Goal: Contribute content: Contribute content

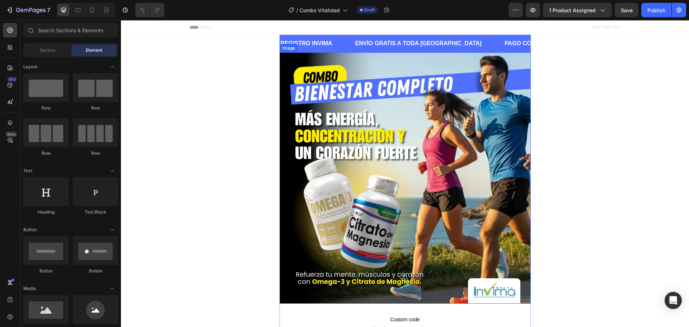
drag, startPoint x: 361, startPoint y: 149, endPoint x: 135, endPoint y: 175, distance: 228.0
click at [361, 149] on img at bounding box center [405, 177] width 251 height 251
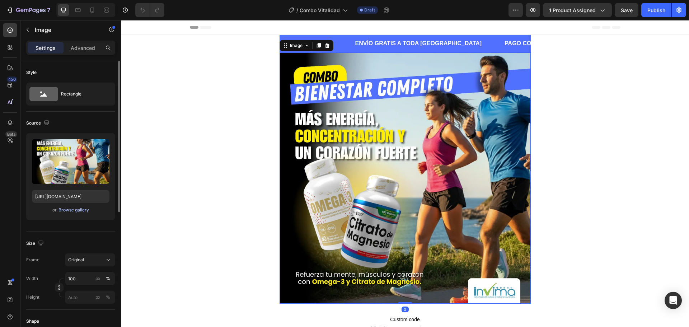
click at [81, 210] on div "Browse gallery" at bounding box center [74, 210] width 31 height 6
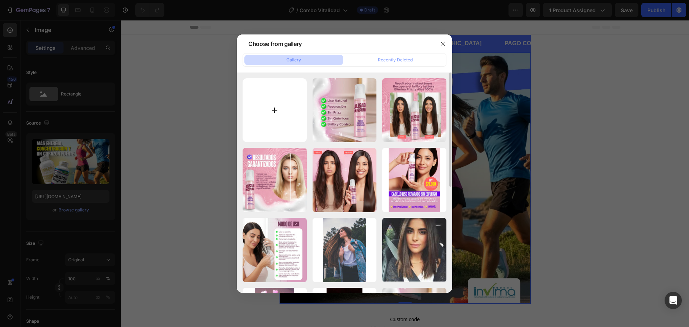
click at [276, 110] on input "file" at bounding box center [275, 110] width 64 height 64
type input "C:\fakepath\Vitalidad02_2_11zon.webp"
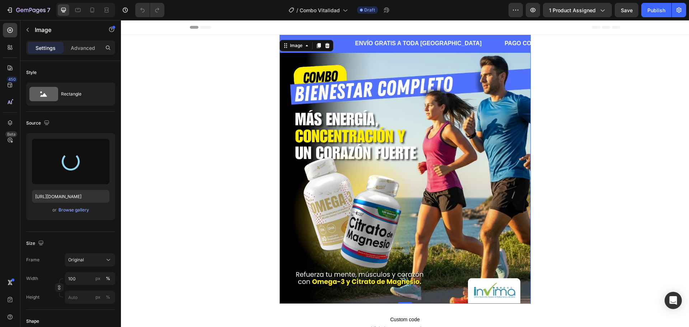
type input "[URL][DOMAIN_NAME]"
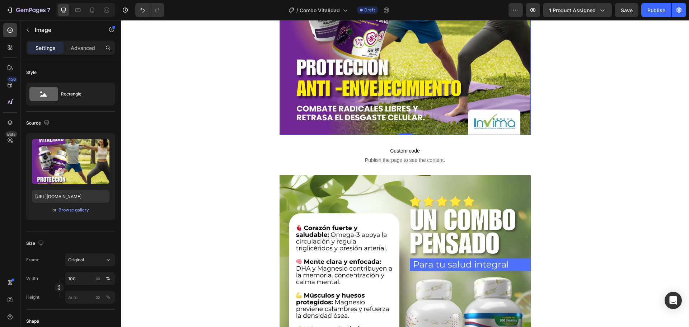
scroll to position [215, 0]
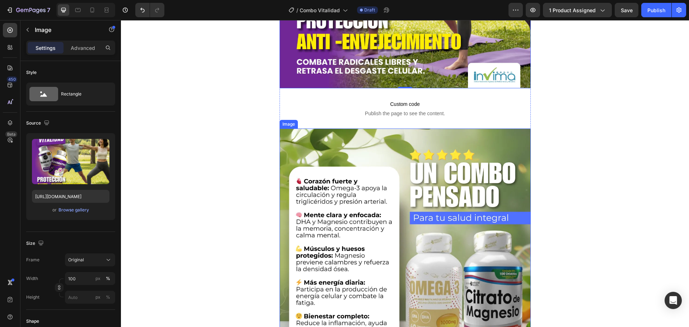
click at [407, 166] on img at bounding box center [405, 254] width 251 height 251
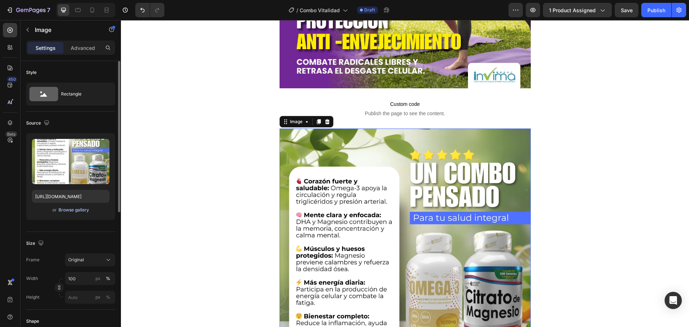
click at [83, 210] on div "Browse gallery" at bounding box center [74, 210] width 31 height 6
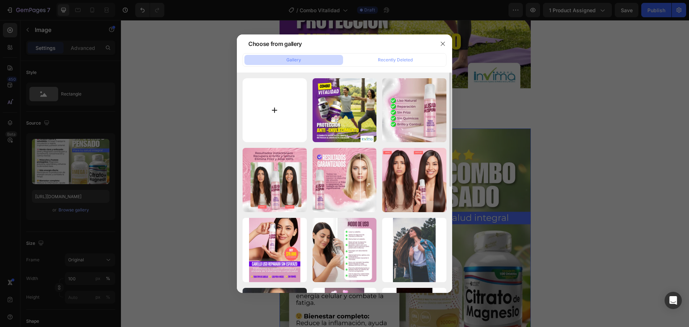
click at [273, 108] on input "file" at bounding box center [275, 110] width 64 height 64
type input "C:\fakepath\Vitalidad03_3_11zon.webp"
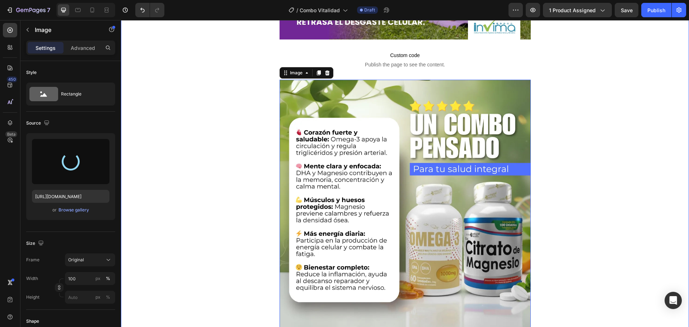
scroll to position [251, 0]
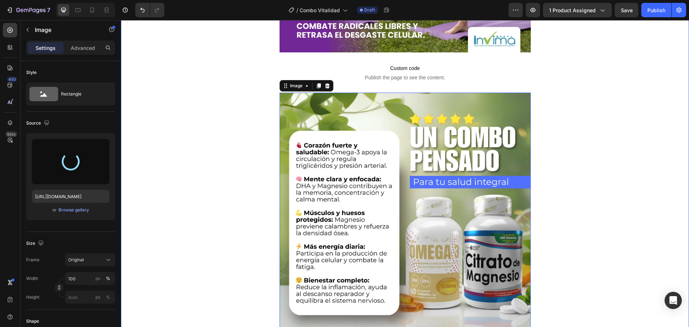
type input "[URL][DOMAIN_NAME]"
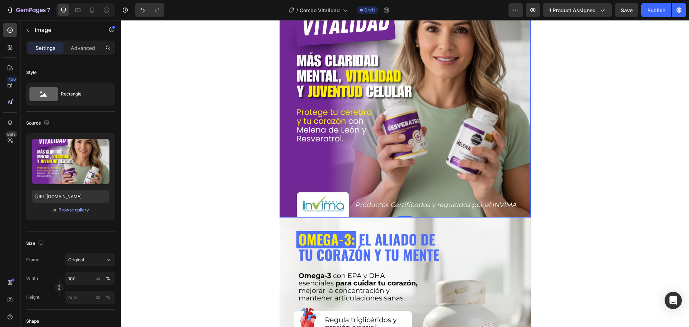
scroll to position [359, 0]
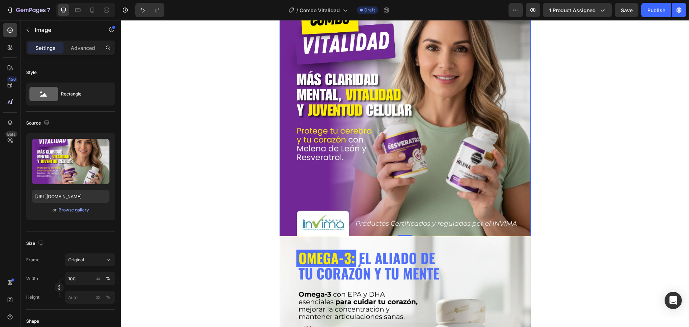
click at [383, 143] on img at bounding box center [405, 110] width 251 height 251
click at [80, 209] on div "Browse gallery" at bounding box center [74, 210] width 31 height 6
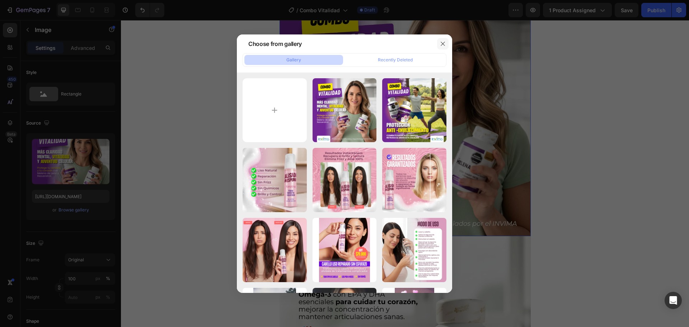
click at [442, 45] on icon "button" at bounding box center [443, 44] width 6 height 6
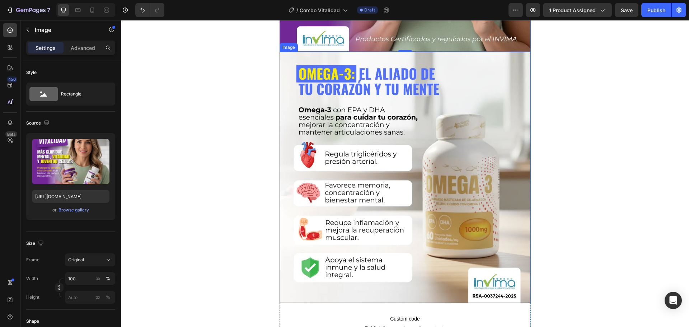
scroll to position [574, 0]
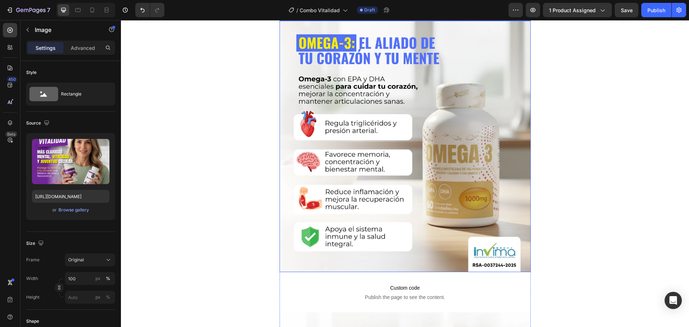
click at [352, 118] on img at bounding box center [405, 146] width 251 height 251
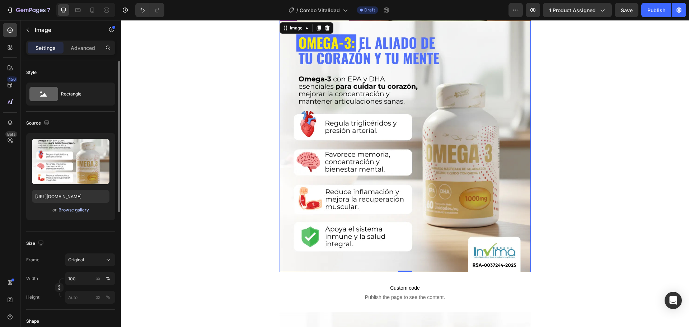
click at [82, 209] on div "Browse gallery" at bounding box center [74, 210] width 31 height 6
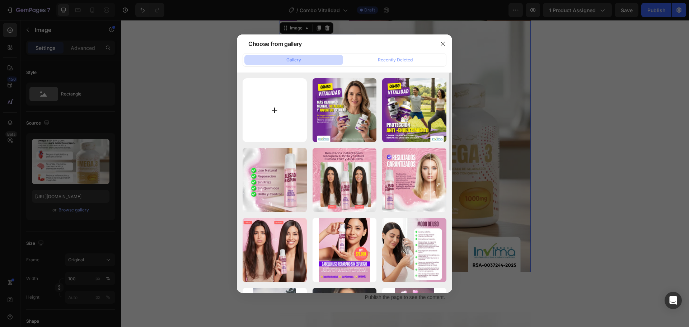
click at [280, 105] on input "file" at bounding box center [275, 110] width 64 height 64
type input "C:\fakepath\Vitalidad04_4_11zon.webp"
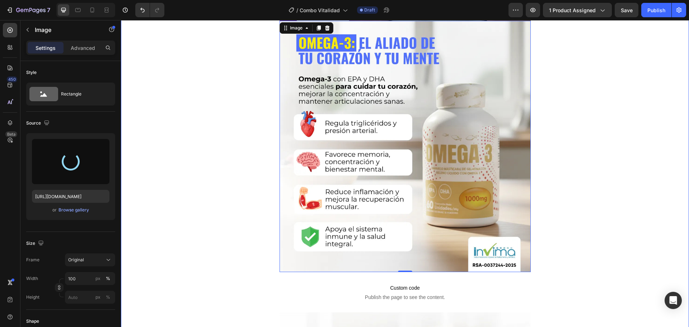
type input "[URL][DOMAIN_NAME]"
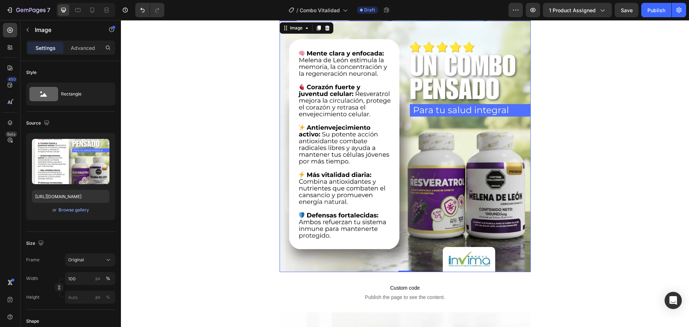
click at [348, 147] on img at bounding box center [405, 146] width 251 height 251
click at [86, 209] on div "Browse gallery" at bounding box center [74, 210] width 31 height 6
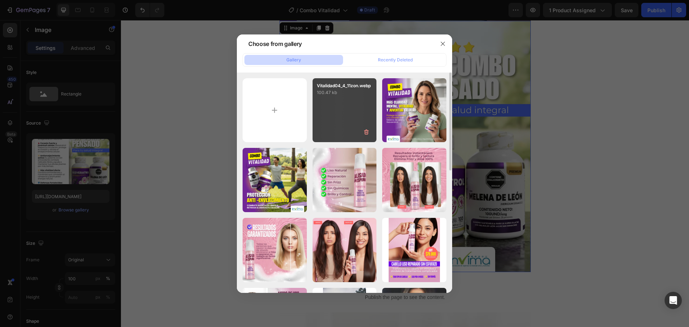
click at [325, 104] on div "Vitalidad04_4_11zon.webp 100.47 kb" at bounding box center [345, 110] width 64 height 64
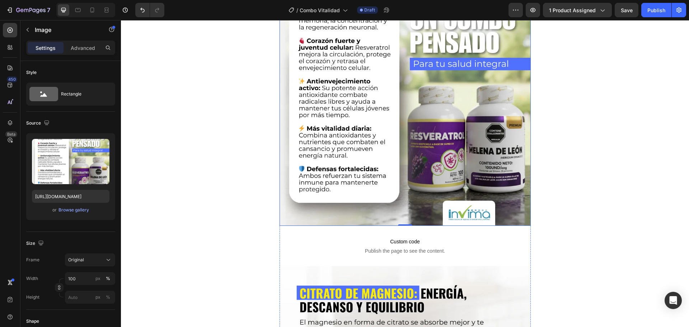
scroll to position [610, 0]
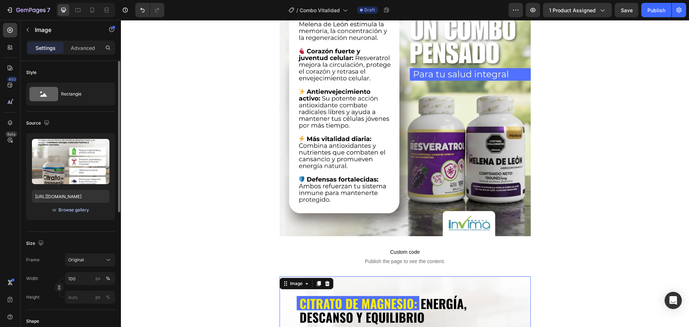
click at [75, 211] on div "Browse gallery" at bounding box center [74, 210] width 31 height 6
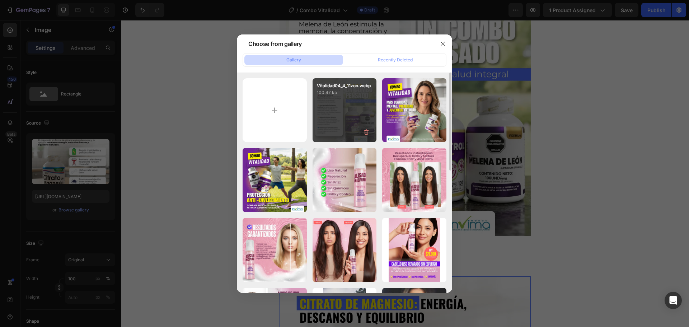
click at [350, 118] on div "Vitalidad04_4_11zon.webp 100.47 kb" at bounding box center [345, 110] width 64 height 64
type input "[URL][DOMAIN_NAME]"
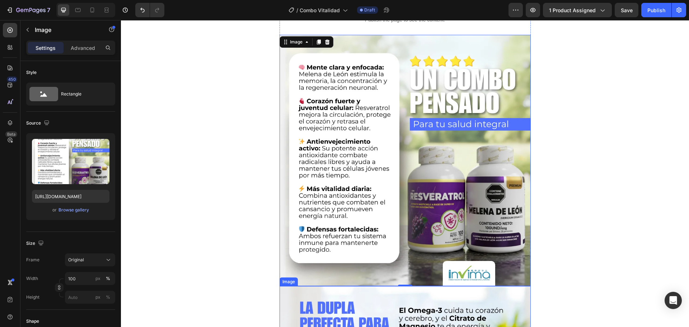
scroll to position [862, 0]
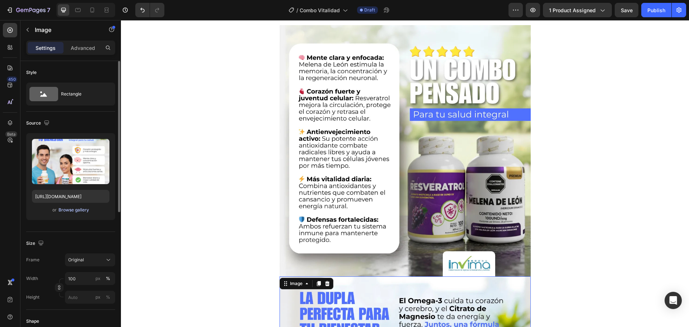
click at [84, 211] on div "Browse gallery" at bounding box center [74, 210] width 31 height 6
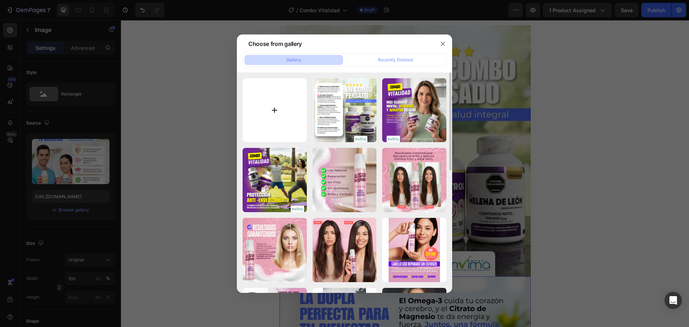
click at [277, 112] on input "file" at bounding box center [275, 110] width 64 height 64
type input "C:\fakepath\Vitalidad05_5_11zon.webp"
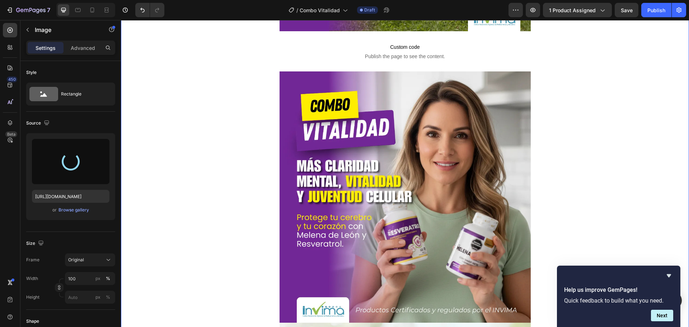
scroll to position [287, 0]
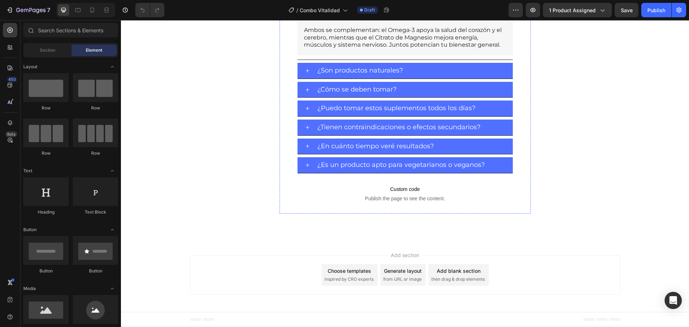
scroll to position [826, 0]
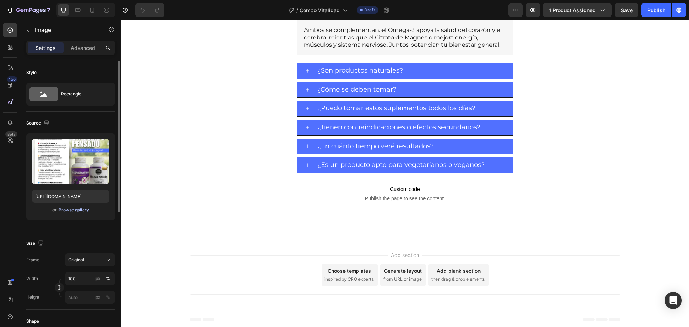
click at [79, 209] on div "Browse gallery" at bounding box center [74, 210] width 31 height 6
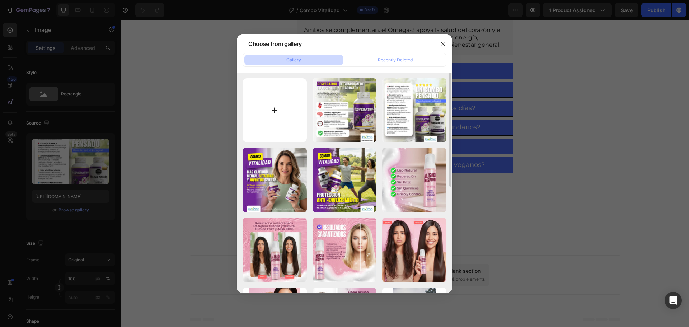
click at [274, 109] on input "file" at bounding box center [275, 110] width 64 height 64
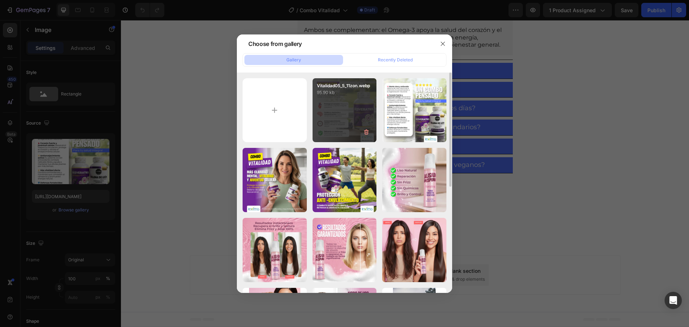
click at [355, 108] on div "Vitalidad05_5_11zon.webp 95.90 kb" at bounding box center [345, 110] width 64 height 64
type input "https://cdn.shopify.com/s/files/1/0743/9070/0277/files/gempages_558370040680809…"
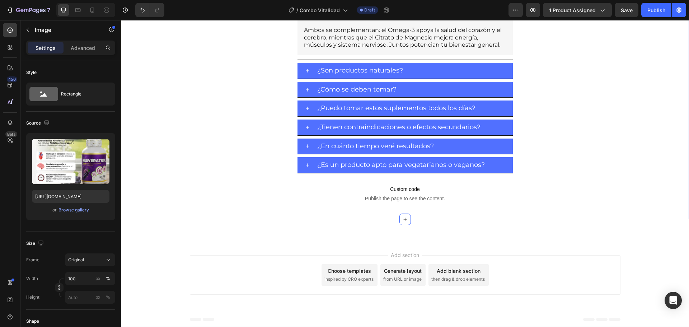
scroll to position [862, 0]
click at [82, 209] on div "Browse gallery" at bounding box center [74, 210] width 31 height 6
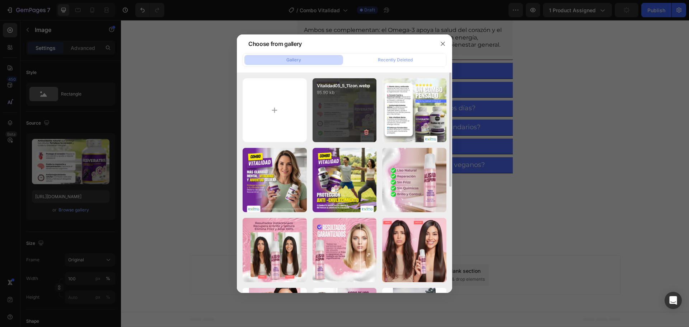
click at [349, 111] on div "Vitalidad05_5_11zon.webp 95.90 kb" at bounding box center [345, 110] width 64 height 64
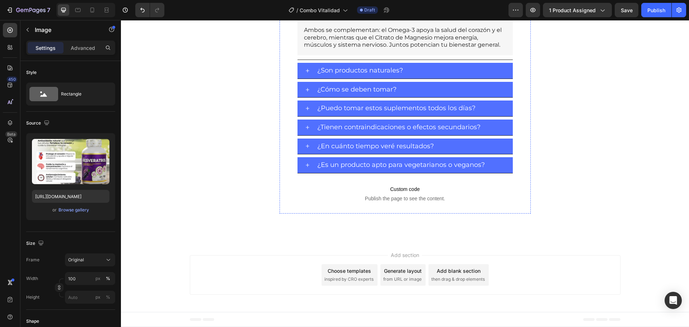
scroll to position [1041, 0]
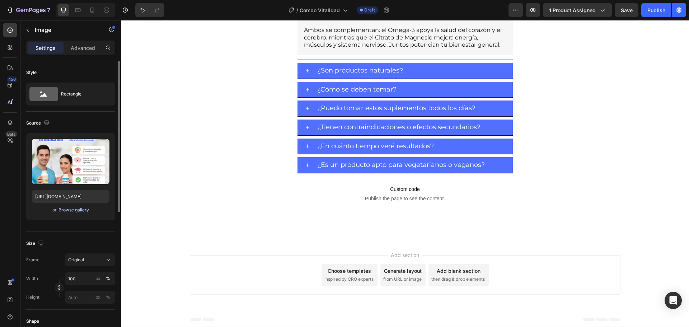
click at [69, 209] on div "Browse gallery" at bounding box center [74, 210] width 31 height 6
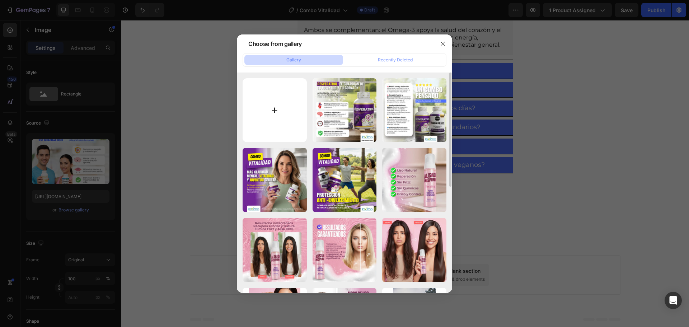
click at [284, 101] on input "file" at bounding box center [275, 110] width 64 height 64
type input "C:\fakepath\Vitalidad06_6_11zon.webp"
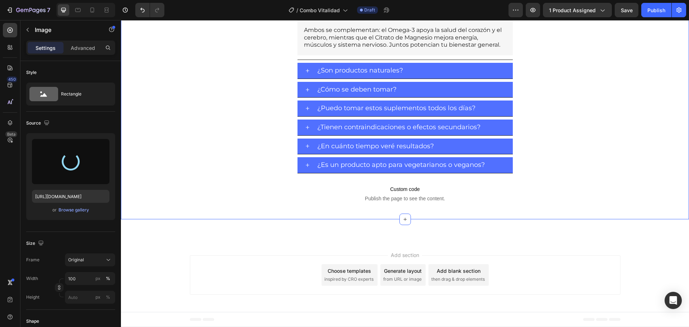
type input "https://cdn.shopify.com/s/files/1/0743/9070/0277/files/gempages_558370040680809…"
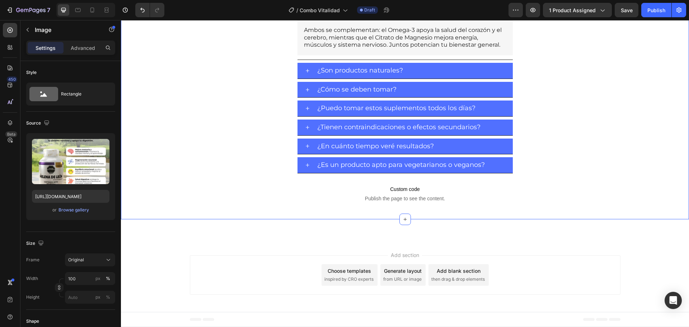
scroll to position [1364, 0]
click at [78, 210] on div "Browse gallery" at bounding box center [74, 210] width 31 height 6
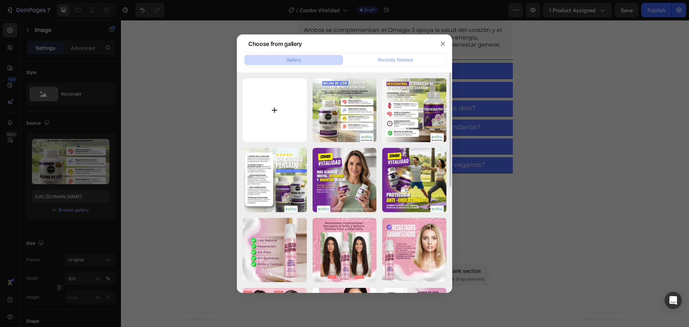
click at [273, 112] on input "file" at bounding box center [275, 110] width 64 height 64
type input "C:\fakepath\Vitalidad07_7_11zon.webp"
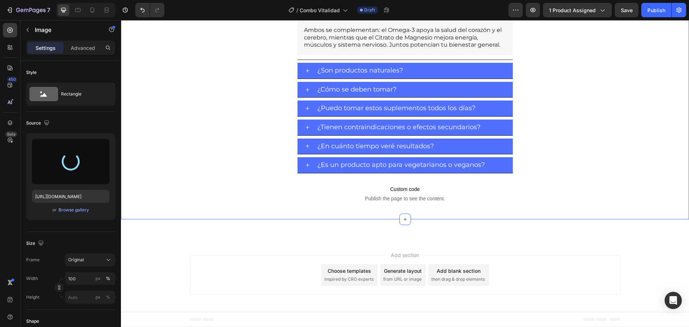
type input "https://cdn.shopify.com/s/files/1/0743/9070/0277/files/gempages_558370040680809…"
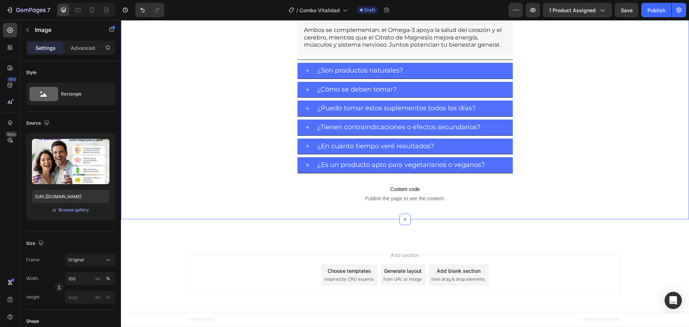
scroll to position [1293, 0]
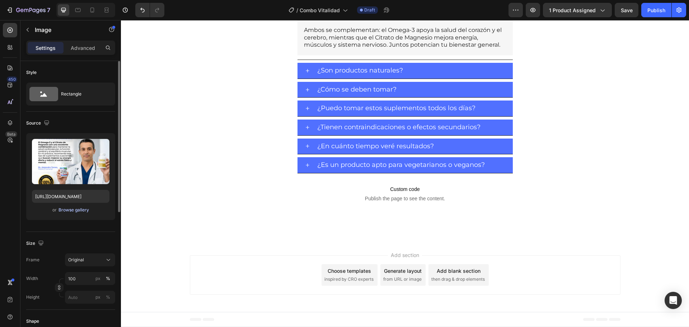
click at [78, 210] on div "Browse gallery" at bounding box center [74, 210] width 31 height 6
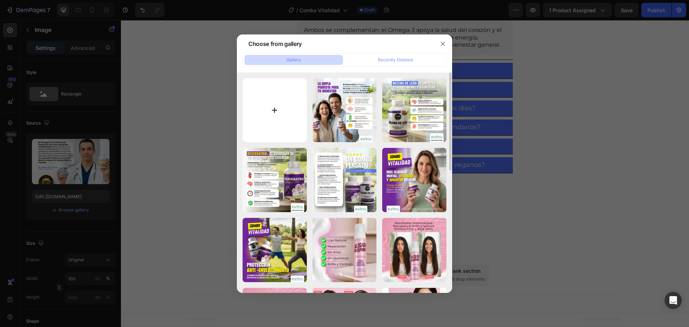
click at [273, 111] on input "file" at bounding box center [275, 110] width 64 height 64
type input "C:\fakepath\Vitalidad08_8_11zon.webp"
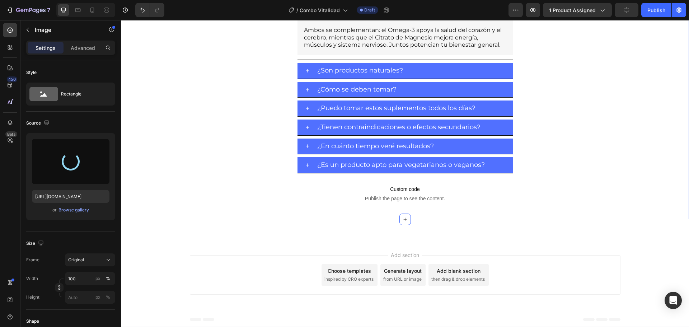
scroll to position [1400, 0]
type input "https://cdn.shopify.com/s/files/1/0743/9070/0277/files/gempages_558370040680809…"
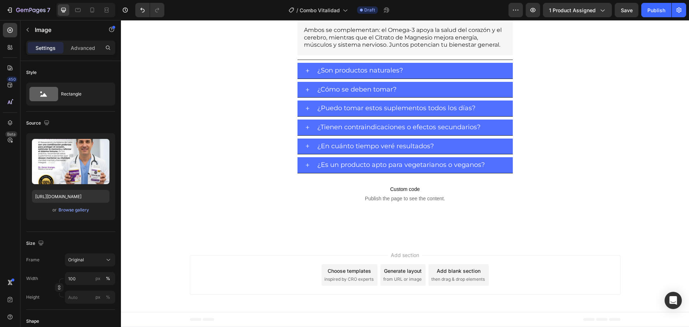
scroll to position [1580, 0]
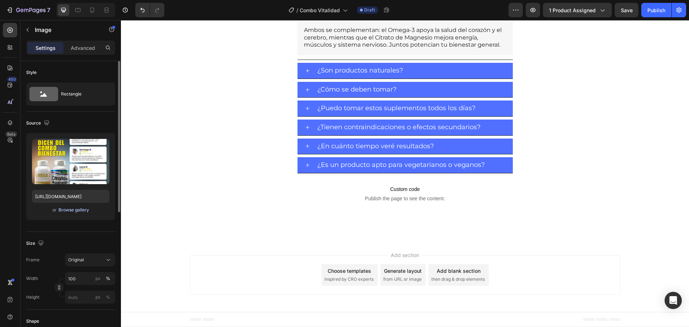
click at [80, 210] on div "Browse gallery" at bounding box center [74, 210] width 31 height 6
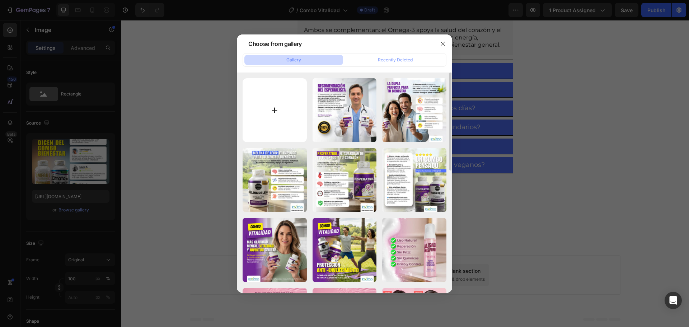
click at [273, 109] on input "file" at bounding box center [275, 110] width 64 height 64
type input "C:\fakepath\Vitalidad09_9_11zon.webp"
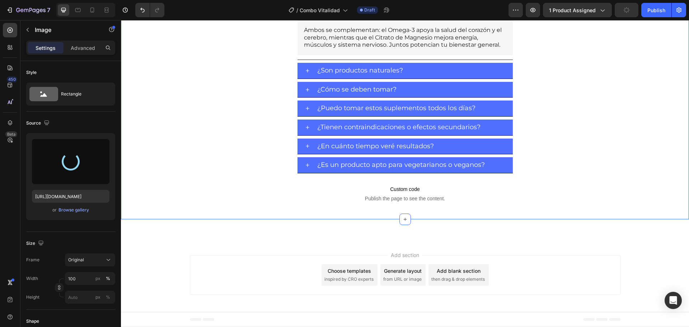
type input "https://cdn.shopify.com/s/files/1/0743/9070/0277/files/gempages_558370040680809…"
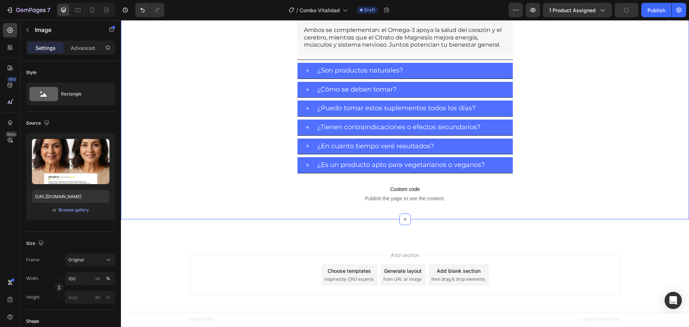
scroll to position [1867, 0]
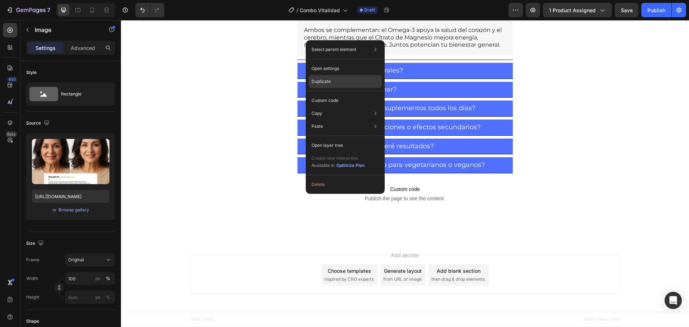
click at [313, 83] on p "Duplicate" at bounding box center [321, 81] width 19 height 6
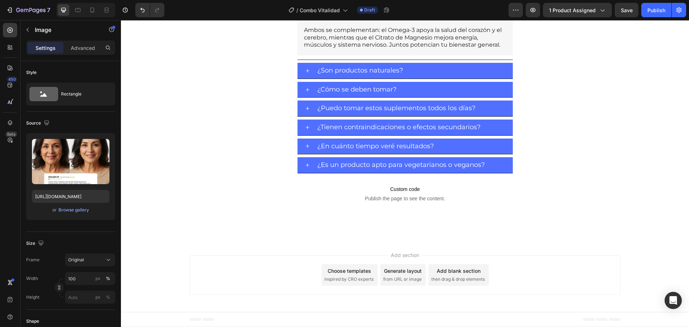
click at [82, 210] on div "Browse gallery" at bounding box center [74, 210] width 31 height 6
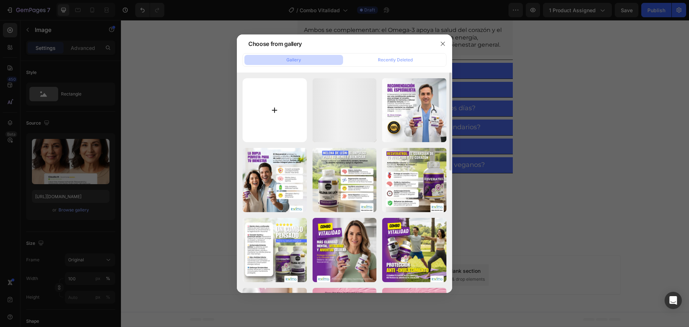
click at [272, 113] on input "file" at bounding box center [275, 110] width 64 height 64
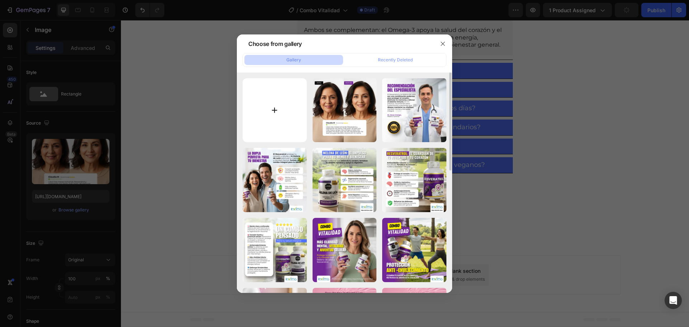
type input "C:\fakepath\Vitalidad10_10_11zon.webp"
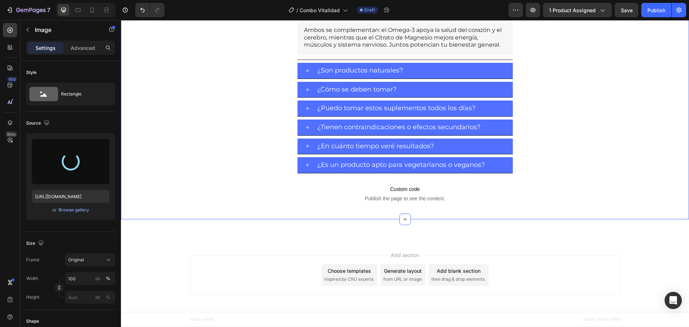
type input "https://cdn.shopify.com/s/files/1/0743/9070/0277/files/gempages_558370040680809…"
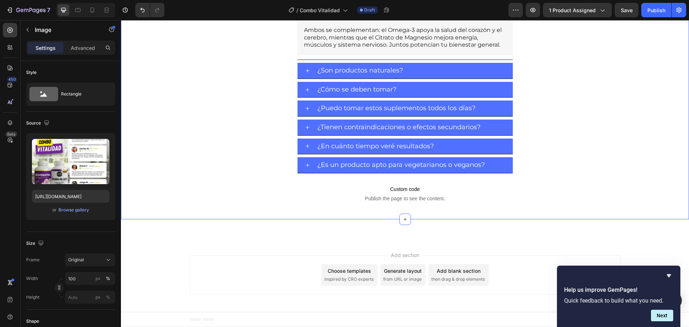
scroll to position [1041, 0]
click at [655, 11] on div "Publish" at bounding box center [657, 10] width 18 height 8
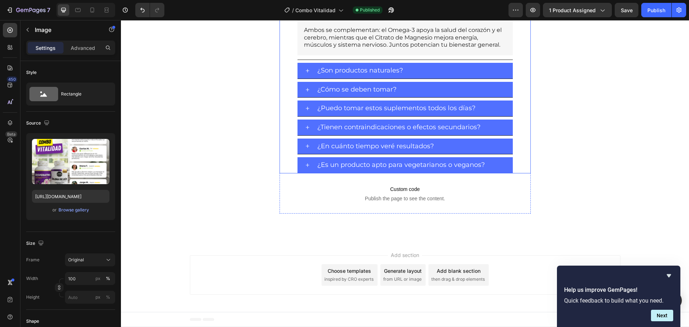
click at [353, 15] on p "¿Cuál es la diferencia entre [PERSON_NAME] Omega-3 y Citrato de Magnesio por se…" at bounding box center [414, 6] width 195 height 15
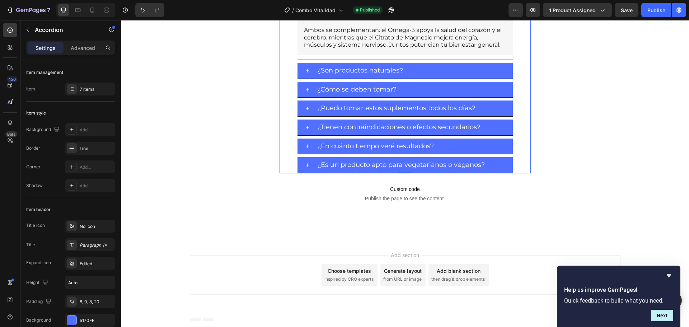
click at [343, 15] on p "¿Cuál es la diferencia entre [PERSON_NAME] Omega-3 y Citrato de Magnesio por se…" at bounding box center [414, 6] width 195 height 15
click at [347, 50] on div "Ambos se complementan: el Omega-3 apoya la salud del corazón y el cerebro, mien…" at bounding box center [405, 38] width 204 height 24
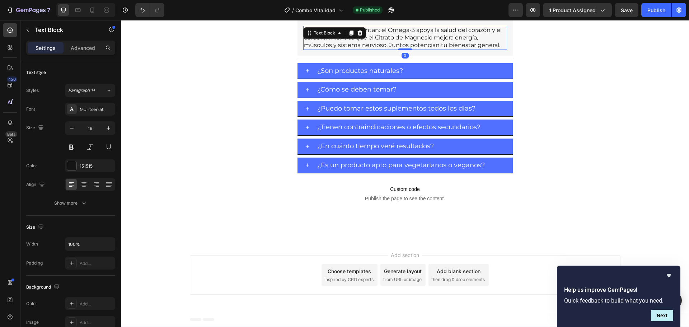
click at [347, 39] on div "Text Block" at bounding box center [334, 32] width 63 height 11
click at [381, 49] on p "Ambos se complementan: el Omega-3 apoya la salud del corazón y el cerebro, mien…" at bounding box center [405, 38] width 203 height 22
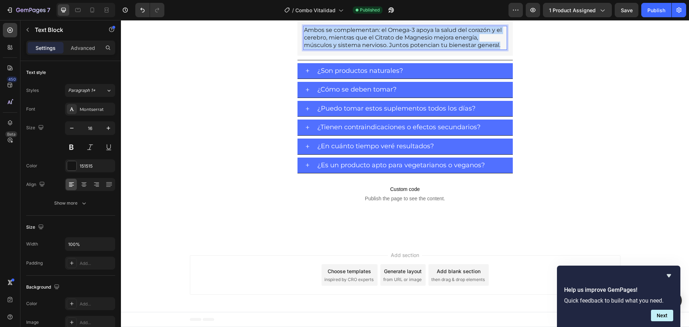
click at [381, 49] on p "Ambos se complementan: el Omega-3 apoya la salud del corazón y el cerebro, mien…" at bounding box center [405, 38] width 203 height 22
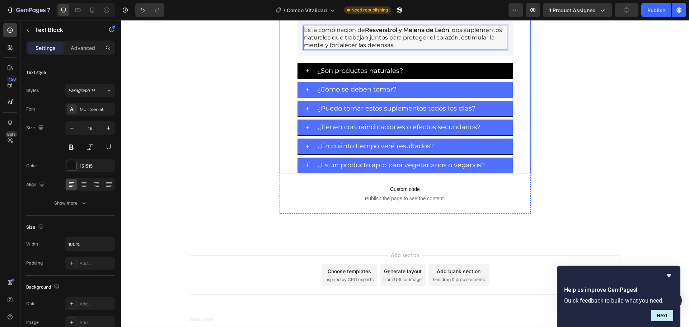
click at [376, 75] on p "¿Son productos naturales?" at bounding box center [360, 71] width 86 height 8
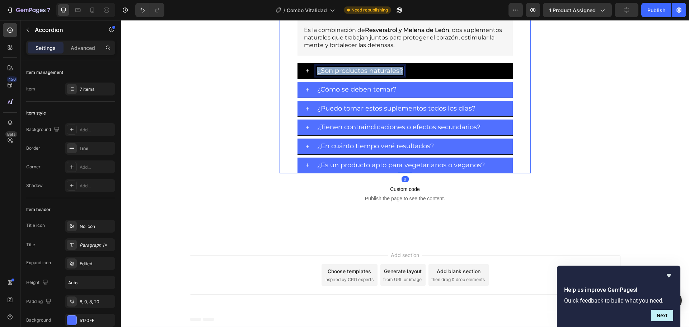
click at [376, 75] on p "¿Son productos naturales?" at bounding box center [360, 71] width 86 height 8
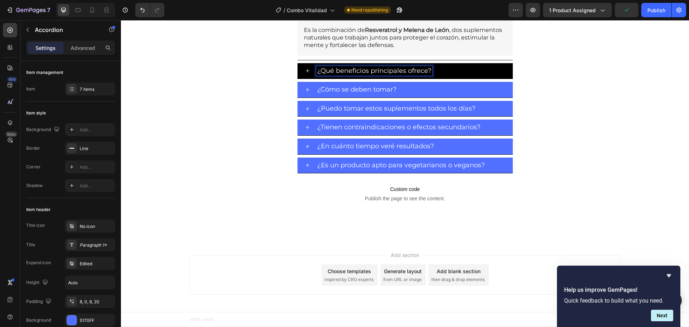
click at [466, 76] on div "¿Qué beneficios principales ofrece?" at bounding box center [414, 71] width 197 height 10
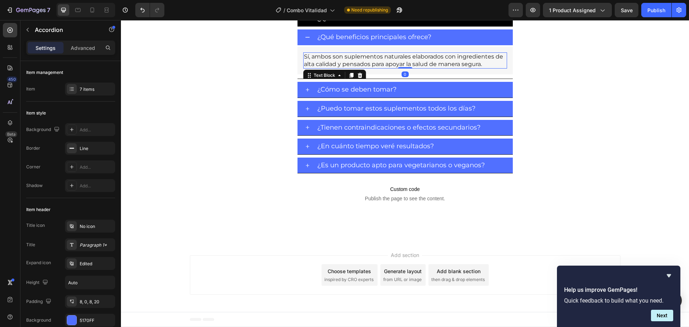
click at [358, 68] on p "Sí, ambos son suplementos naturales elaborados con ingredientes de alta calidad…" at bounding box center [405, 60] width 203 height 15
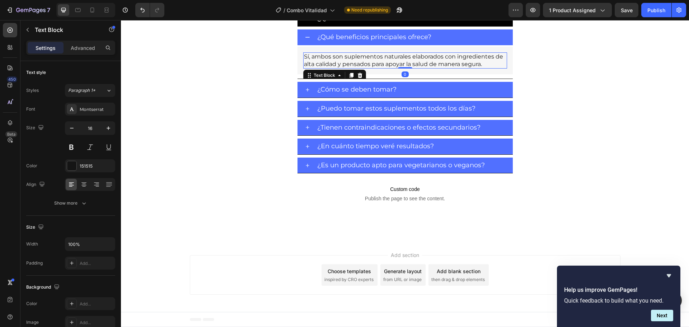
click at [358, 68] on p "Sí, ambos son suplementos naturales elaborados con ingredientes de alta calidad…" at bounding box center [405, 60] width 203 height 15
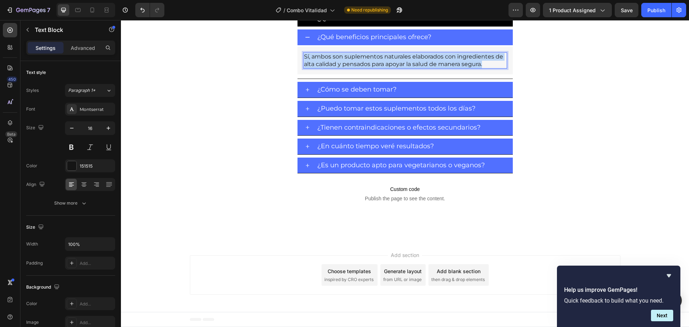
click at [358, 68] on p "Sí, ambos son suplementos naturales elaborados con ingredientes de alta calidad…" at bounding box center [405, 60] width 203 height 15
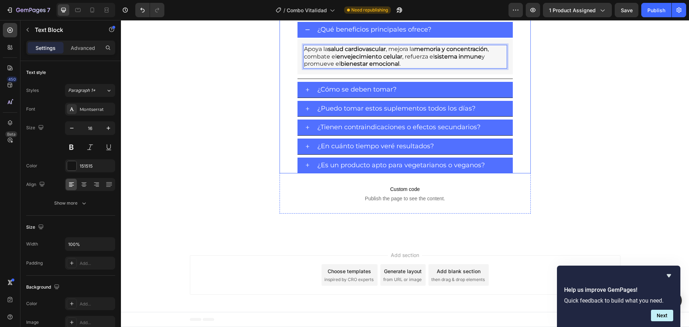
click at [448, 35] on div "¿Qué beneficios principales ofrece?" at bounding box center [414, 30] width 197 height 10
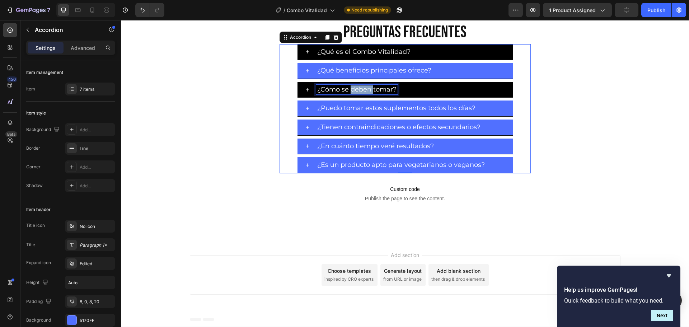
click at [364, 94] on p "¿Cómo se deben [PERSON_NAME]?" at bounding box center [356, 90] width 79 height 8
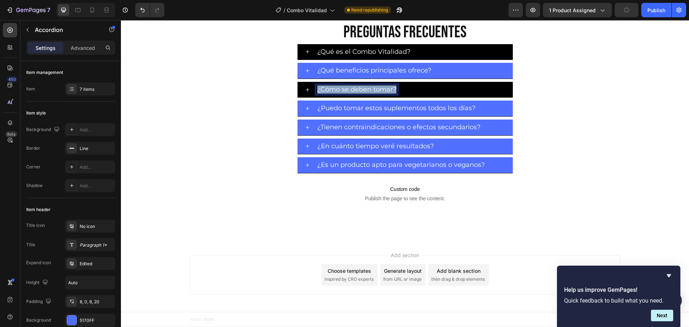
click at [364, 94] on p "¿Cómo se deben [PERSON_NAME]?" at bounding box center [356, 90] width 79 height 8
click at [452, 57] on div "¿Qué es el Combo Vitalidad?" at bounding box center [414, 52] width 197 height 10
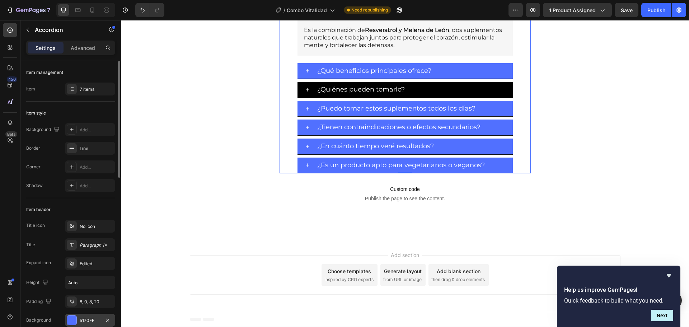
click at [96, 325] on div "5170FF" at bounding box center [90, 320] width 50 height 13
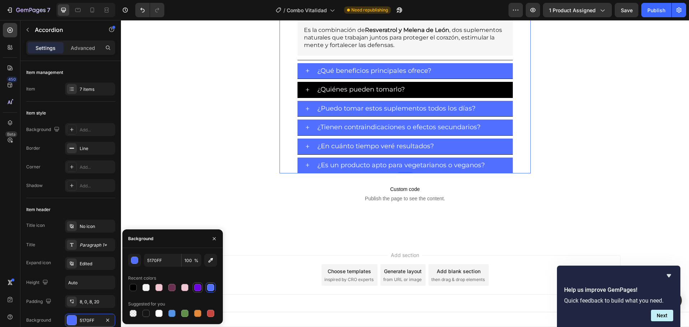
click at [194, 288] on div at bounding box center [197, 287] width 7 height 7
type input "6D05E3"
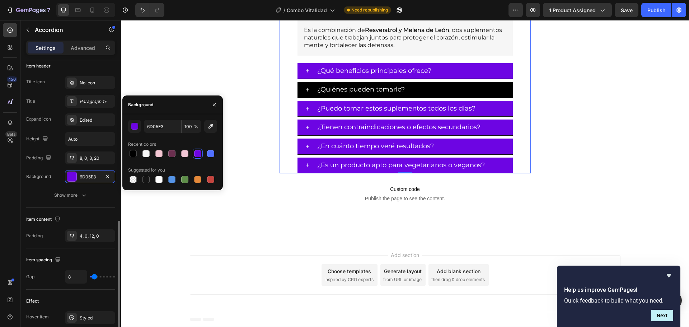
scroll to position [215, 0]
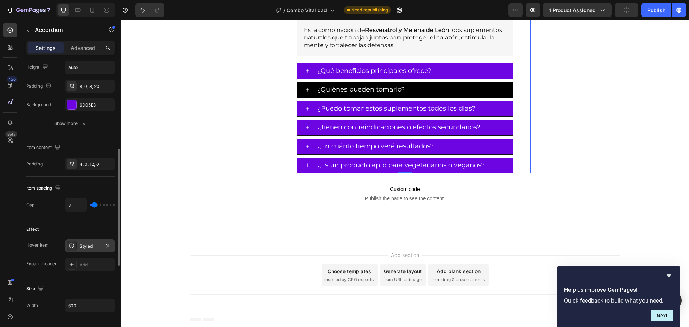
click at [87, 243] on div "Styled" at bounding box center [90, 246] width 21 height 6
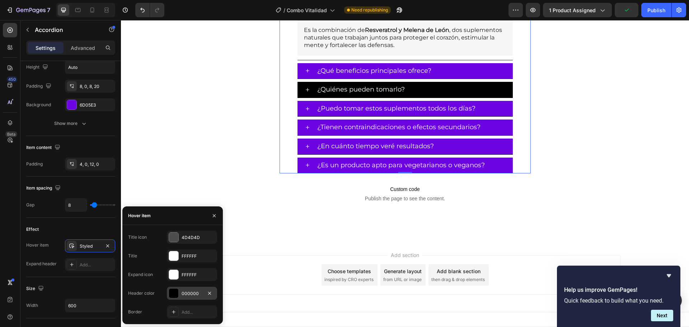
click at [189, 292] on div "000000" at bounding box center [192, 293] width 21 height 6
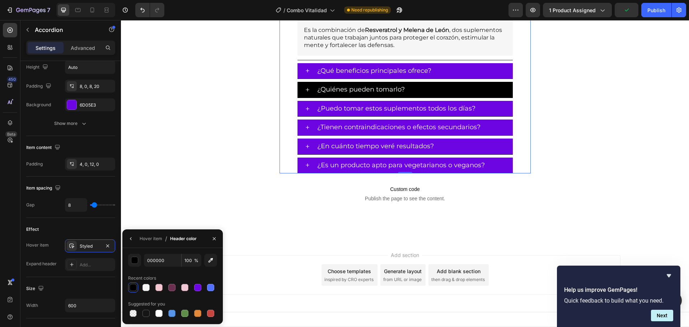
click at [166, 290] on div at bounding box center [172, 288] width 89 height 10
click at [170, 289] on div at bounding box center [171, 287] width 7 height 7
type input "6B2F4F"
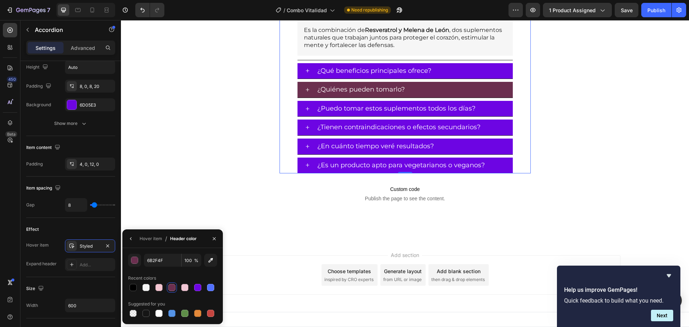
click at [426, 16] on div "¿Qué es el Combo Vitalidad?" at bounding box center [414, 11] width 197 height 10
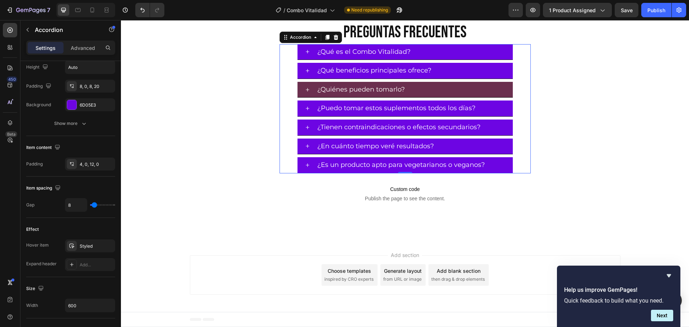
click at [436, 95] on div "¿Quiénes pueden tomarlo?" at bounding box center [414, 90] width 197 height 10
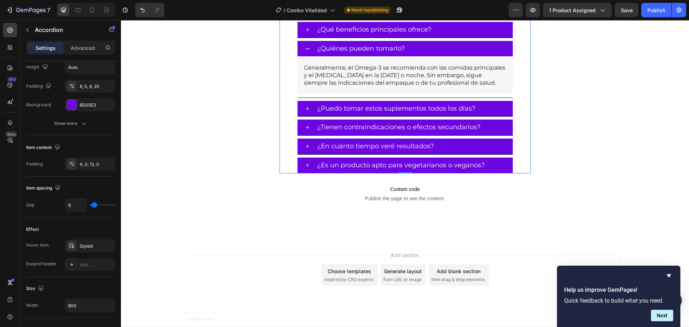
click at [436, 54] on div "¿Quiénes pueden tomarlo?" at bounding box center [414, 49] width 197 height 10
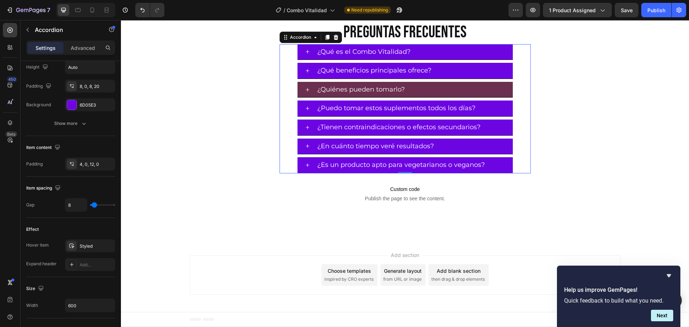
click at [415, 95] on div "¿Quiénes pueden tomarlo?" at bounding box center [414, 90] width 197 height 10
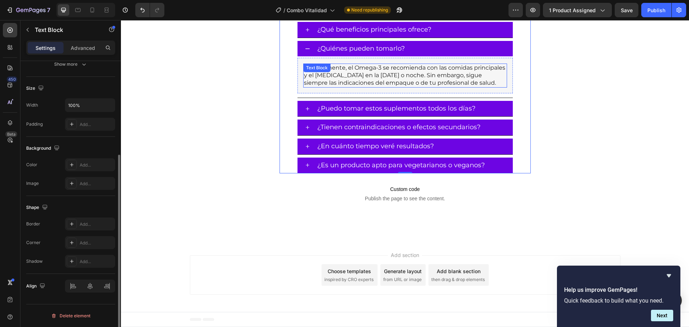
click at [343, 87] on div "Generalmente, el Omega-3 se recomienda con las comidas principales y el Citrato…" at bounding box center [405, 76] width 204 height 24
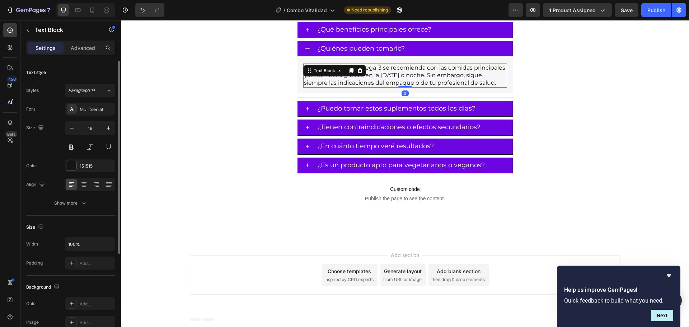
click at [407, 87] on p "Generalmente, el Omega-3 se recomienda con las comidas principales y el Citrato…" at bounding box center [405, 75] width 203 height 22
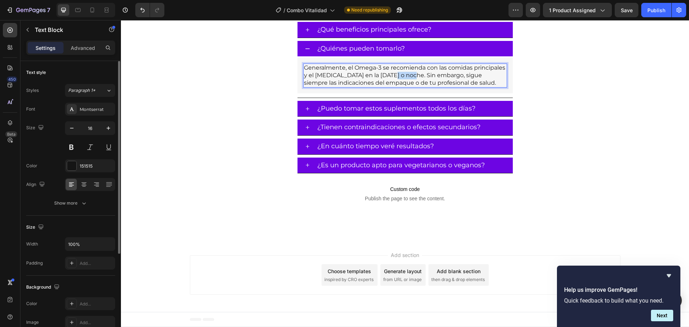
click at [407, 87] on p "Generalmente, el Omega-3 se recomienda con las comidas principales y el Citrato…" at bounding box center [405, 75] width 203 height 22
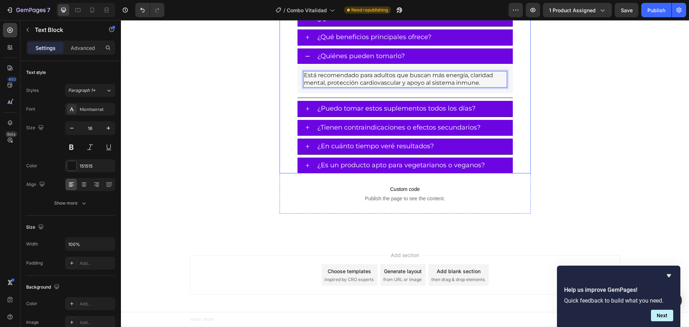
click at [429, 61] on div "¿Quiénes pueden tomarlo?" at bounding box center [414, 56] width 197 height 10
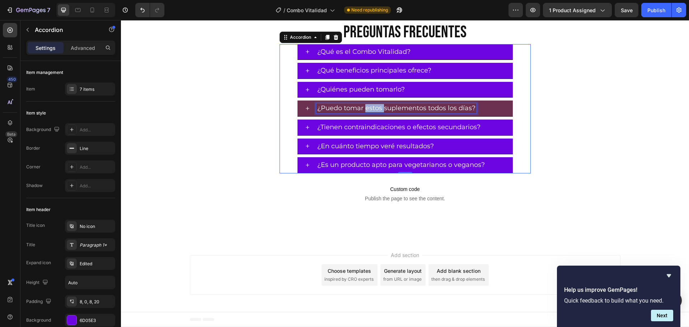
click at [371, 112] on p "¿Puedo [PERSON_NAME] estos suplementos todos los [PERSON_NAME]?" at bounding box center [396, 108] width 158 height 8
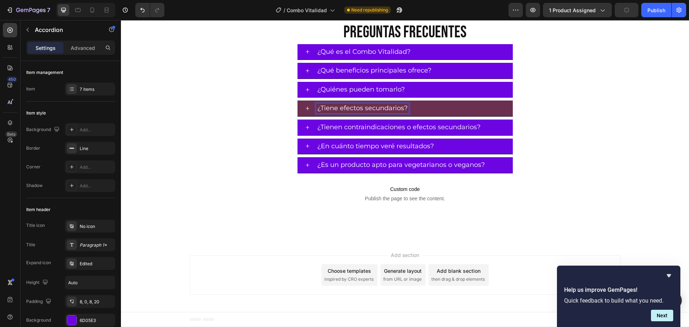
click at [443, 113] on div "¿Tiene efectos secundarios?" at bounding box center [414, 108] width 197 height 10
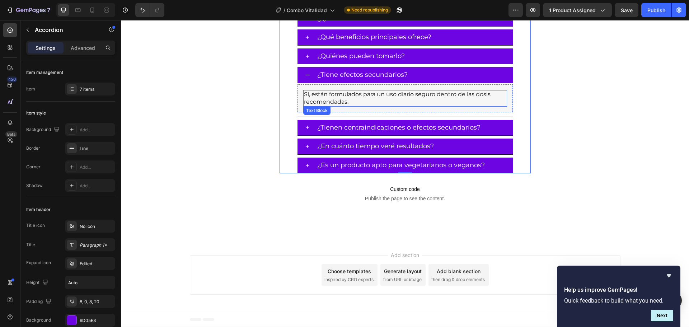
click at [336, 106] on p "Sí, están formulados para un uso diario seguro dentro de las dosis recomendadas." at bounding box center [405, 98] width 203 height 15
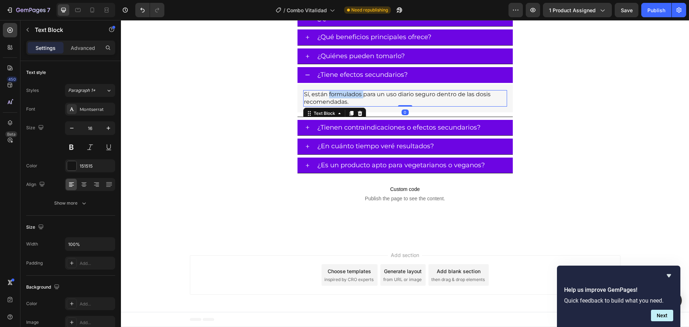
click at [336, 106] on p "Sí, están formulados para un uso diario seguro dentro de las dosis recomendadas." at bounding box center [405, 98] width 203 height 15
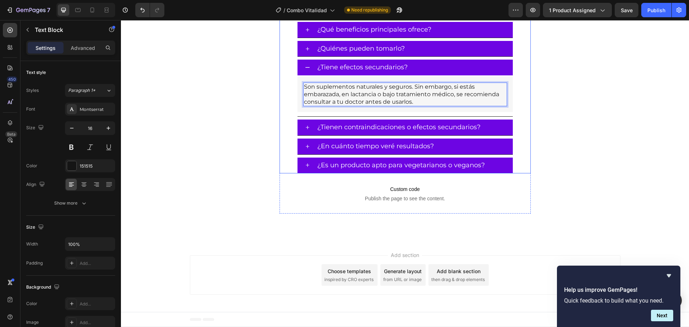
click at [434, 73] on div "¿Tiene efectos secundarios?" at bounding box center [414, 67] width 197 height 10
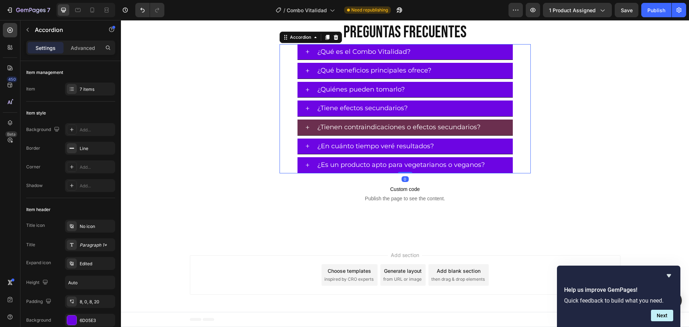
click at [490, 132] on div "¿Tienen contraindicaciones o efectos secundarios?" at bounding box center [414, 127] width 197 height 10
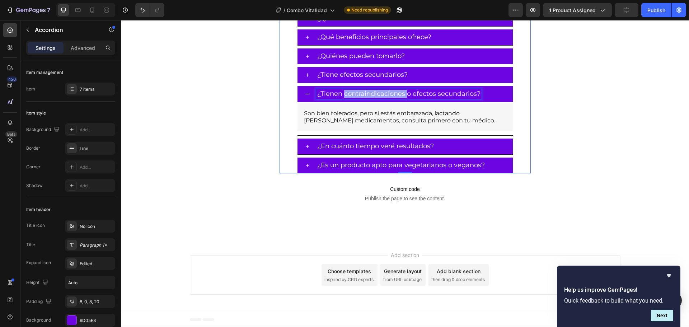
click at [345, 98] on p "¿Tienen contraindicaciones o efectos secundarios?" at bounding box center [398, 94] width 163 height 8
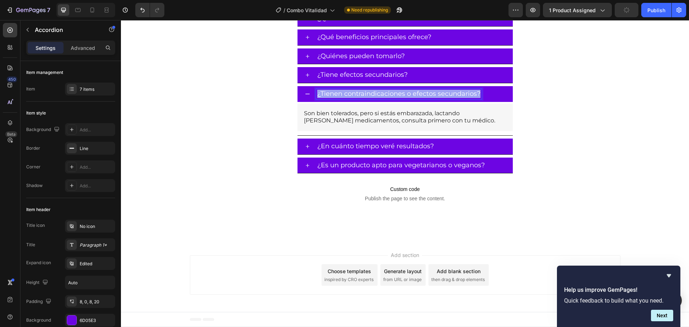
click at [345, 98] on p "¿Tienen contraindicaciones o efectos secundarios?" at bounding box center [398, 94] width 163 height 8
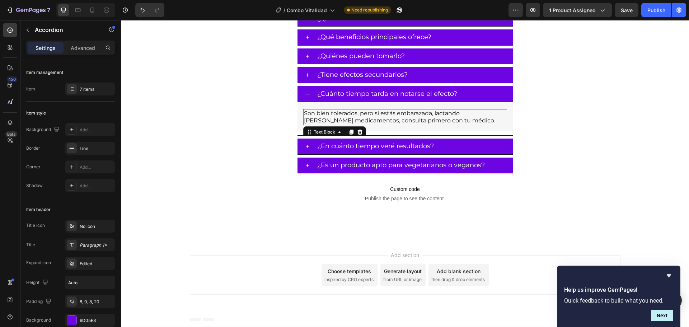
click at [426, 125] on p "Son bien tolerados, pero si estás embarazada, lactando o tomas medicamentos, co…" at bounding box center [405, 117] width 203 height 15
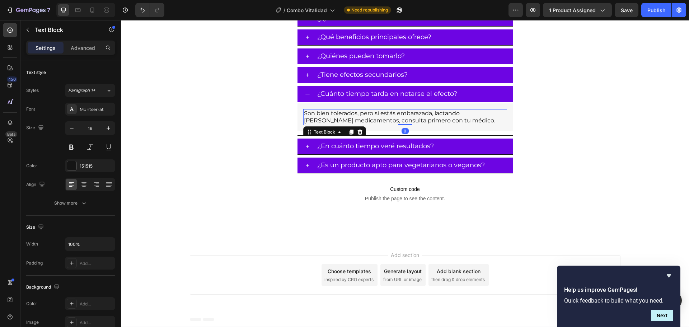
click at [426, 125] on p "Son bien tolerados, pero si estás embarazada, lactando o tomas medicamentos, co…" at bounding box center [405, 117] width 203 height 15
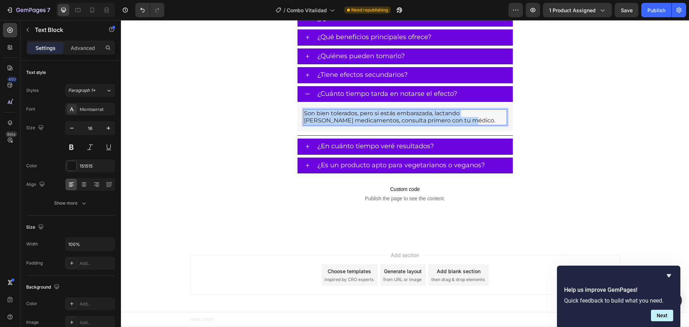
click at [426, 125] on p "Son bien tolerados, pero si estás embarazada, lactando o tomas medicamentos, co…" at bounding box center [405, 117] width 203 height 15
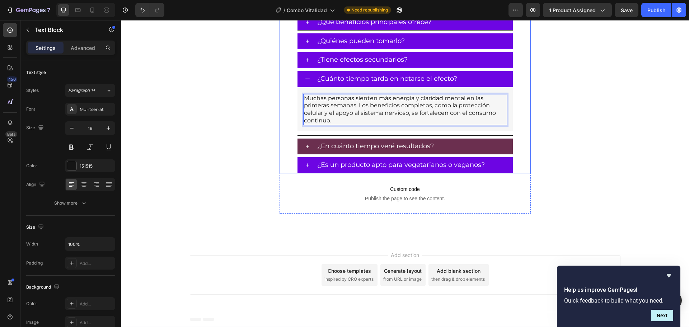
click at [468, 152] on div "¿En cuánto tiempo veré resultados?" at bounding box center [414, 146] width 197 height 10
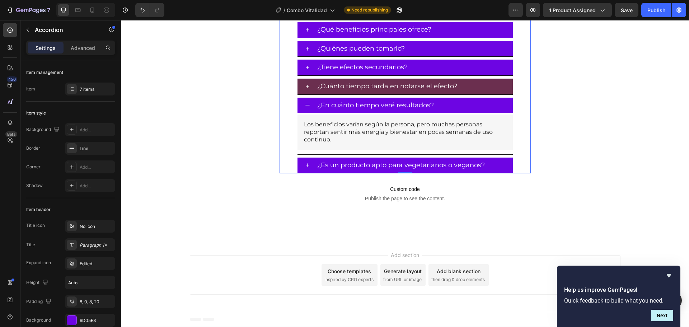
click at [386, 113] on div "¿En cuánto tiempo veré resultados?" at bounding box center [405, 106] width 215 height 16
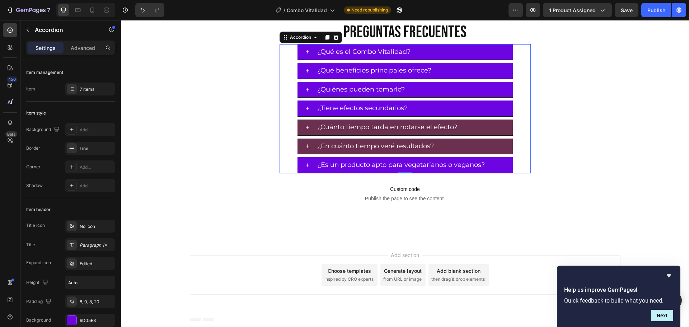
click at [399, 152] on div "¿En cuánto tiempo veré resultados?" at bounding box center [375, 146] width 119 height 10
click at [399, 150] on p "¿En cuánto tiempo veré resultados?" at bounding box center [375, 147] width 117 height 8
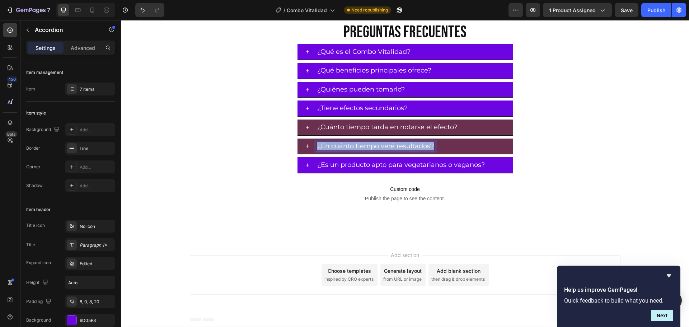
click at [399, 150] on p "¿En cuánto tiempo veré resultados?" at bounding box center [375, 147] width 117 height 8
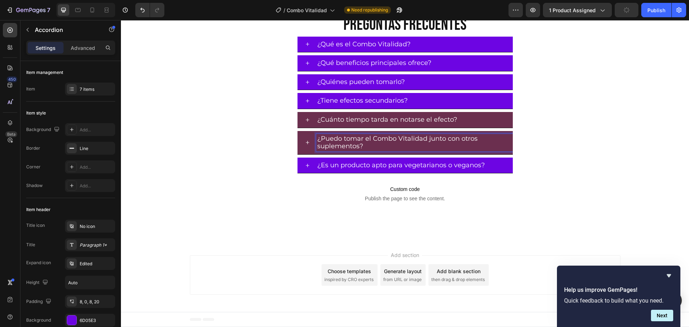
click at [485, 150] on p "¿Puedo tomar el Combo Vitalidad junto con otros suplementos?" at bounding box center [414, 142] width 195 height 15
click at [298, 154] on div "¿Puedo tomar el Combo Vitalidad junto con otros suplementos?" at bounding box center [405, 142] width 215 height 23
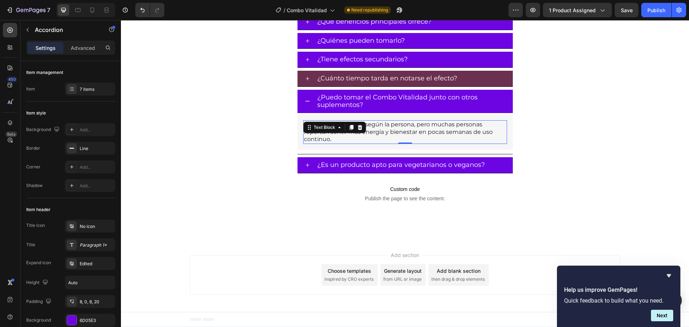
click at [369, 143] on p "Los beneficios varían según la persona, pero muchas personas reportan sentir má…" at bounding box center [405, 132] width 203 height 22
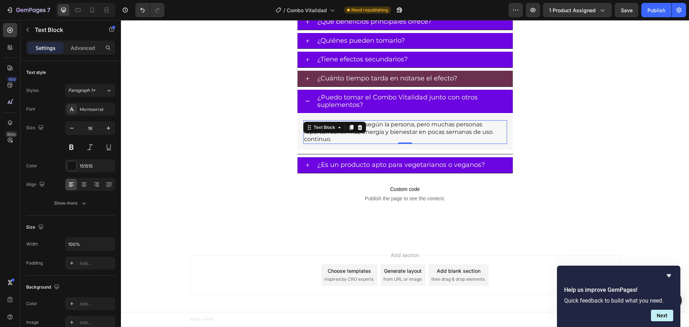
click at [369, 143] on p "Los beneficios varían según la persona, pero muchas personas reportan sentir má…" at bounding box center [405, 132] width 203 height 22
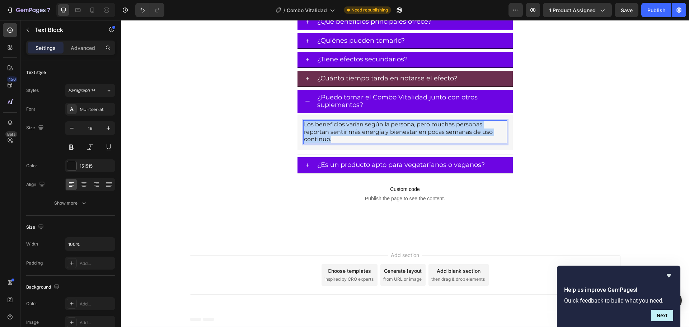
click at [369, 143] on p "Los beneficios varían según la persona, pero muchas personas reportan sentir má…" at bounding box center [405, 132] width 203 height 22
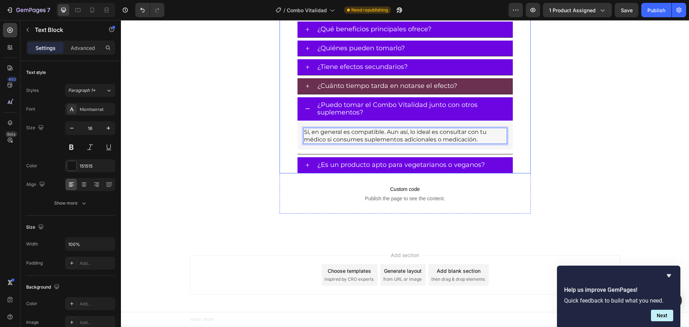
click at [494, 117] on p "¿Puedo tomar el Combo Vitalidad junto con otros suplementos?" at bounding box center [414, 108] width 195 height 15
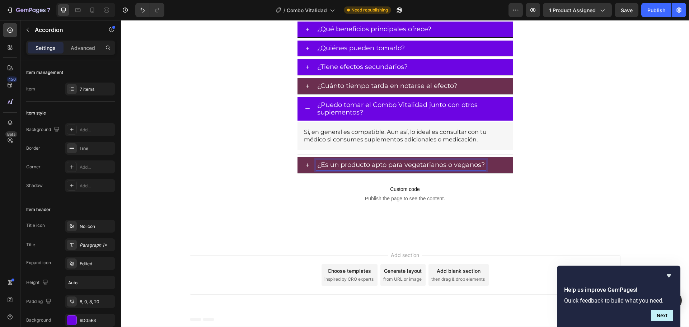
click at [378, 169] on p "¿Es un producto apto para vegetarianos o veganos?" at bounding box center [401, 165] width 168 height 8
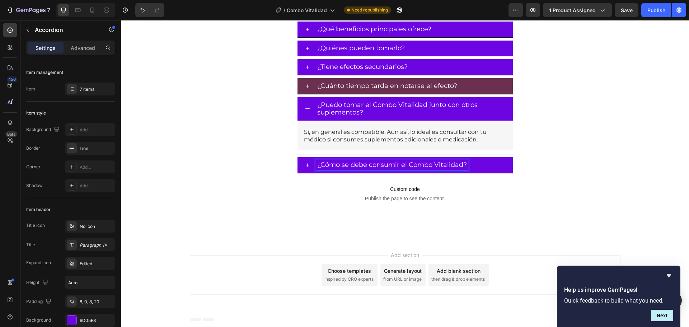
click at [490, 170] on div "¿Cómo se debe consumir el Combo Vitalidad?" at bounding box center [414, 165] width 197 height 10
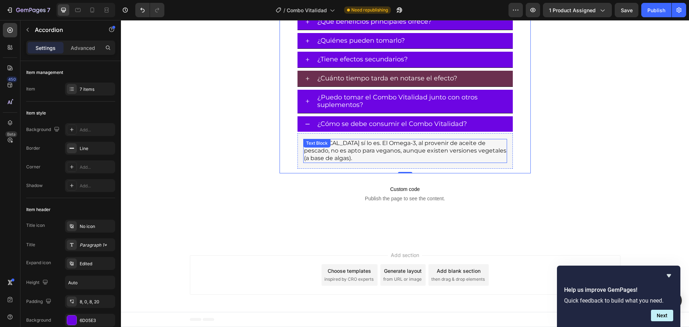
click at [386, 162] on p "El Citrato de Magnesio sí lo es. El Omega-3, al provenir de aceite de pescado, …" at bounding box center [405, 151] width 203 height 22
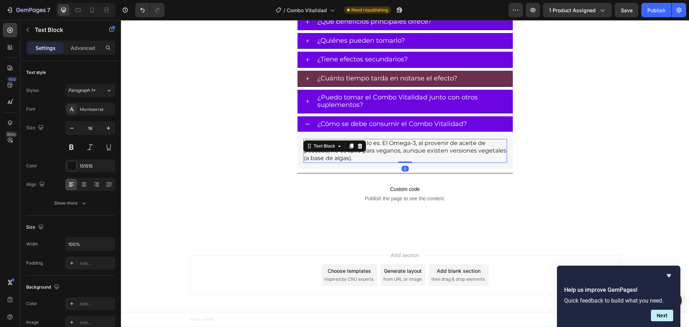
click at [386, 162] on p "El Citrato de Magnesio sí lo es. El Omega-3, al provenir de aceite de pescado, …" at bounding box center [405, 151] width 203 height 22
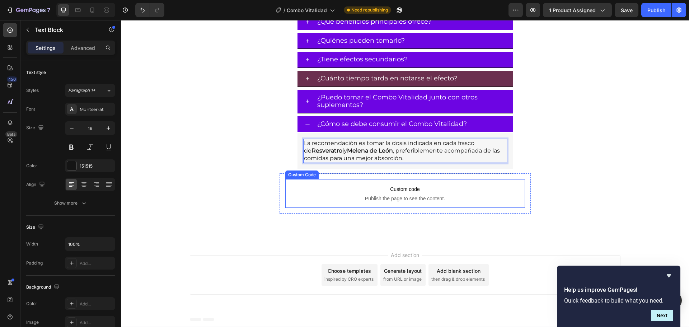
scroll to position [2190, 0]
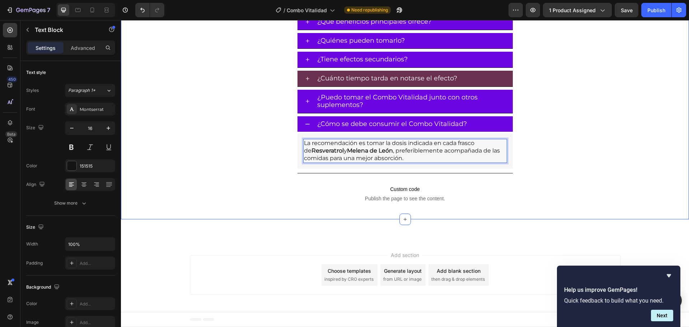
click at [558, 165] on div "REGISTRO INVIMA Text Block ENVÍO GRATIS A TODA COLOMBIA Text Block PAGO CONTRAE…" at bounding box center [405, 1] width 568 height 436
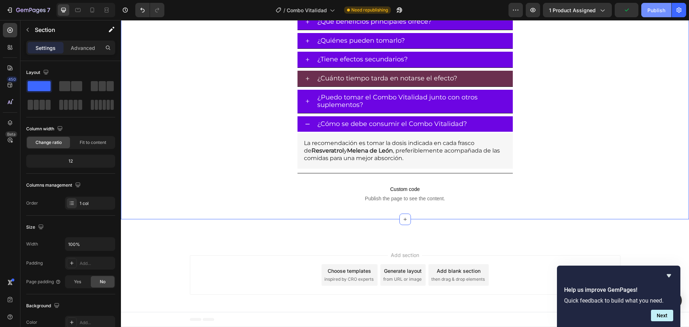
click at [657, 9] on div "Publish" at bounding box center [657, 10] width 18 height 8
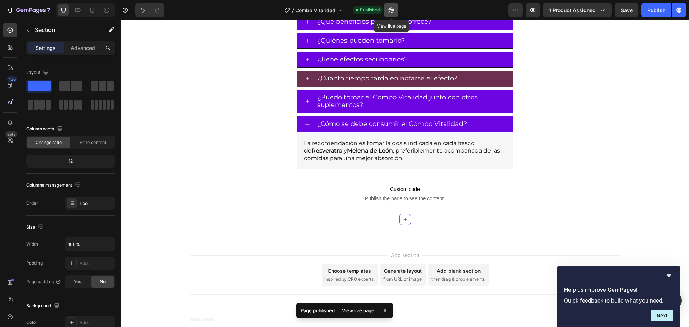
click at [388, 6] on button "button" at bounding box center [391, 10] width 14 height 14
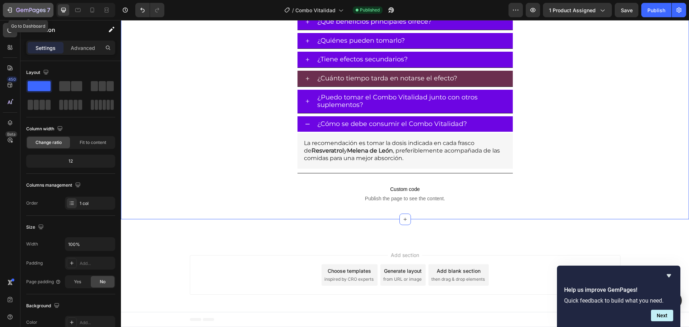
click at [15, 7] on div "7" at bounding box center [28, 10] width 44 height 9
